Goal: Go to known website: Access a specific website the user already knows

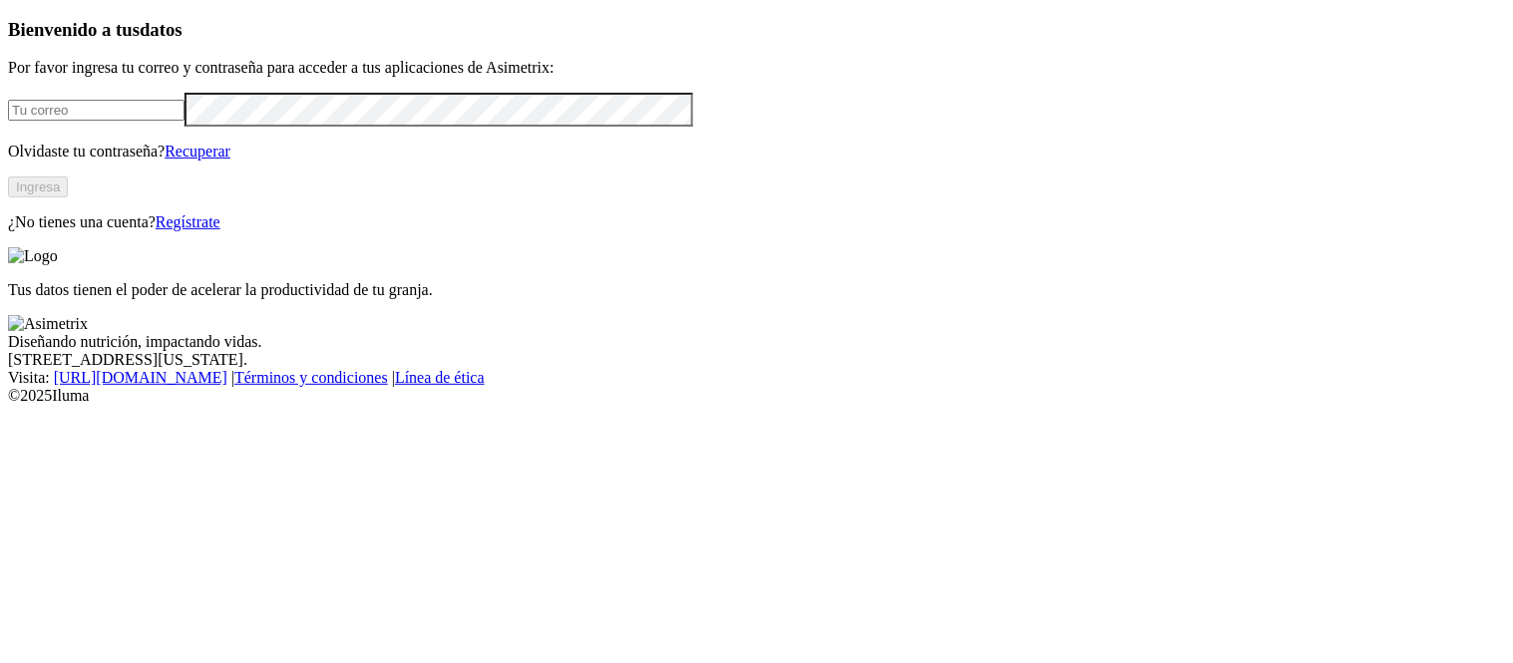
type input "[PERSON_NAME][EMAIL_ADDRESS][PERSON_NAME][DOMAIN_NAME]"
click at [68, 197] on button "Ingresa" at bounding box center [38, 187] width 60 height 21
